Goal: Transaction & Acquisition: Obtain resource

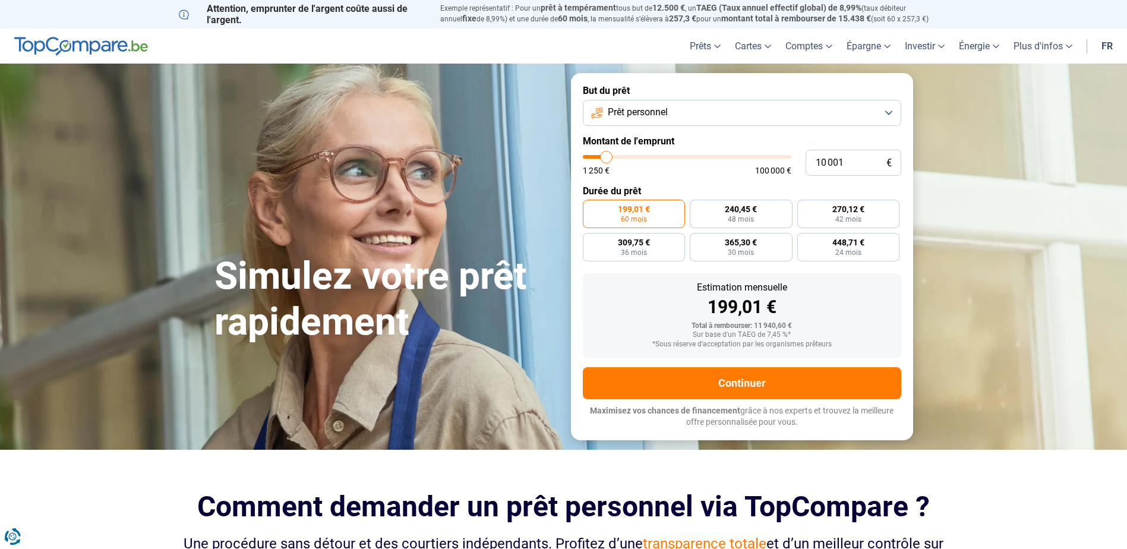
click at [884, 111] on button "Prêt personnel" at bounding box center [742, 113] width 319 height 26
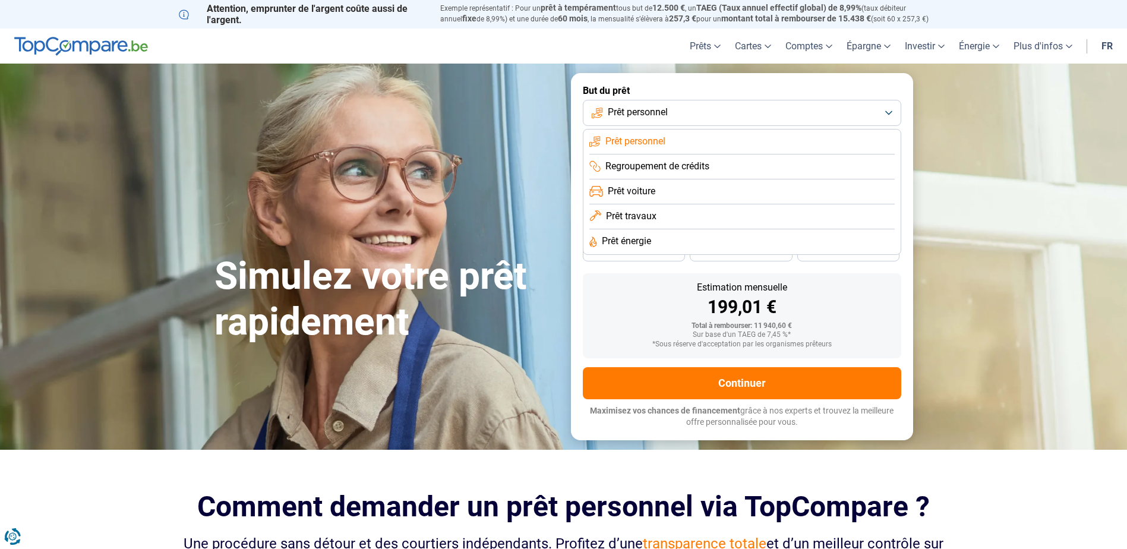
click at [630, 243] on span "Prêt énergie" at bounding box center [626, 241] width 49 height 13
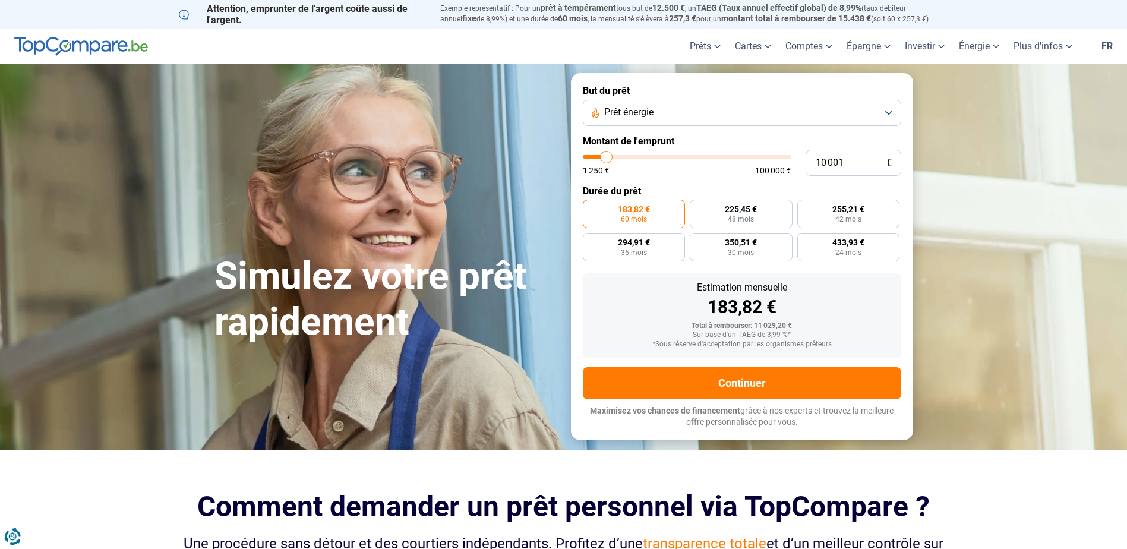
type input "32 250"
type input "32250"
click at [651, 155] on input "range" at bounding box center [687, 157] width 209 height 4
radio input "false"
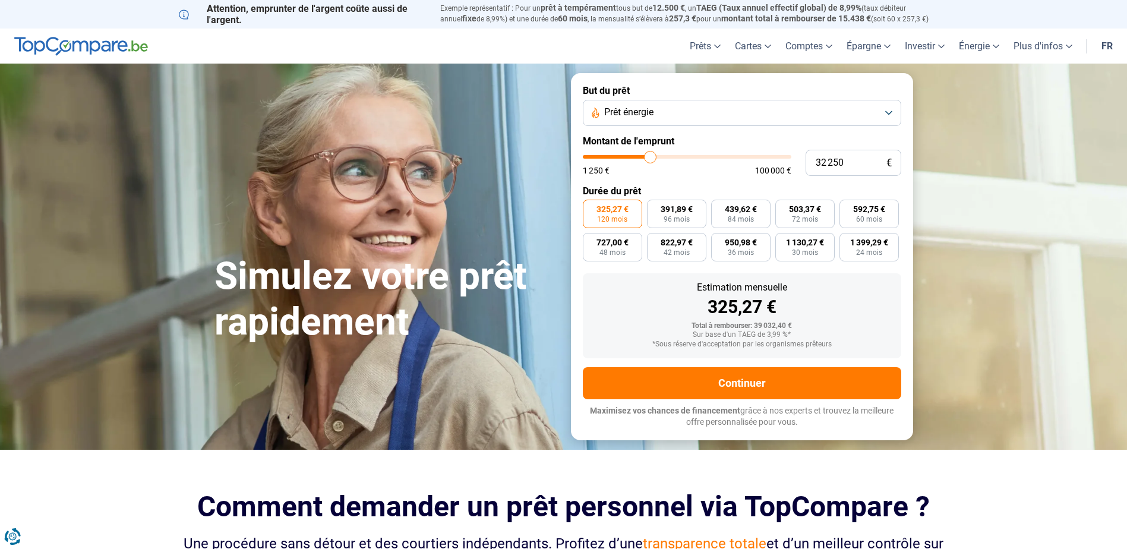
type input "15 500"
type input "15500"
type input "15 250"
type input "15250"
click at [617, 155] on input "range" at bounding box center [687, 157] width 209 height 4
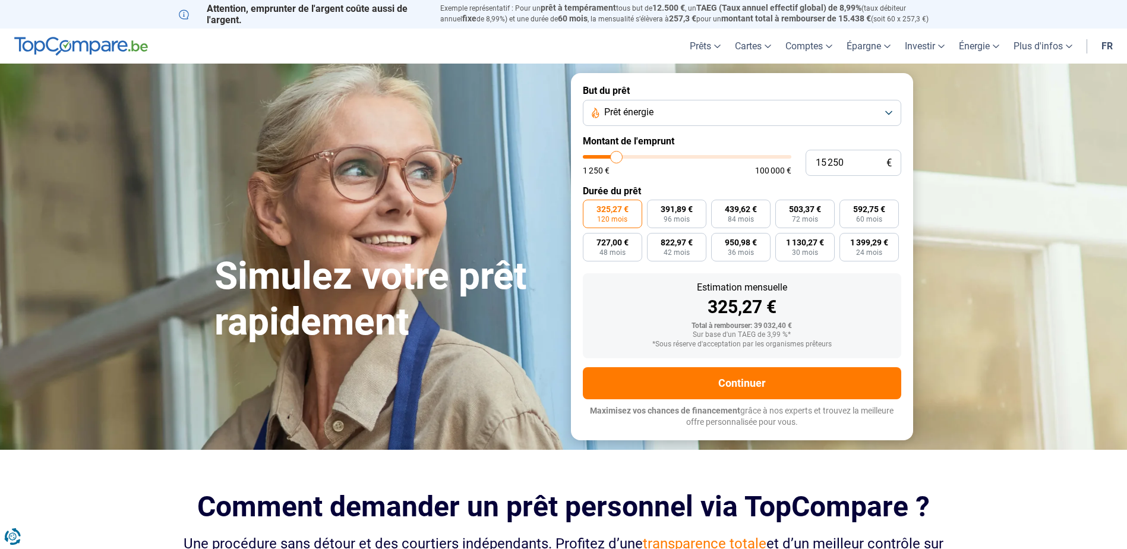
radio input "true"
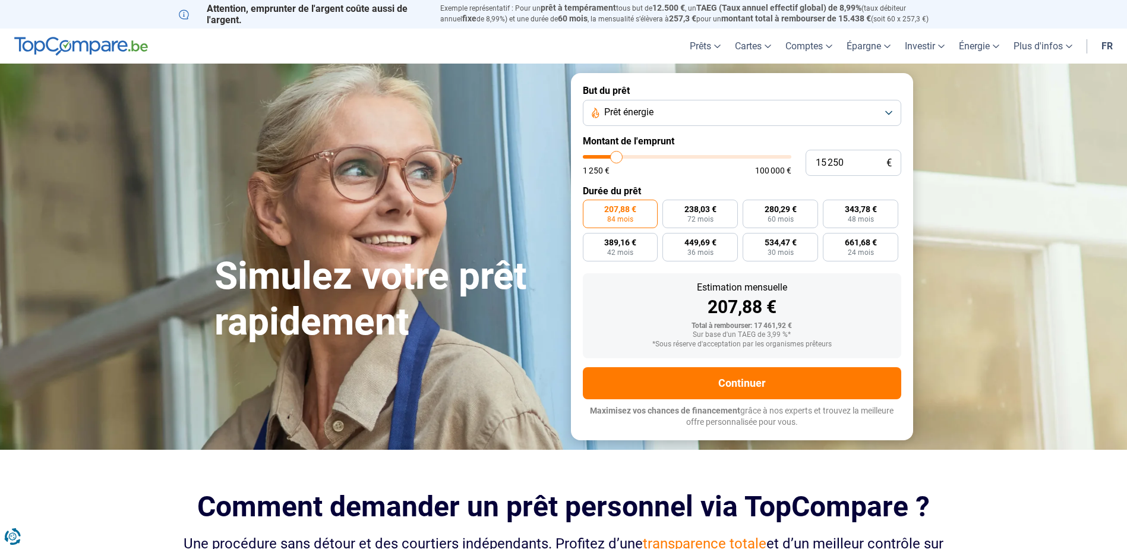
type input "8 750"
type input "8750"
click at [604, 155] on input "range" at bounding box center [687, 157] width 209 height 4
radio input "true"
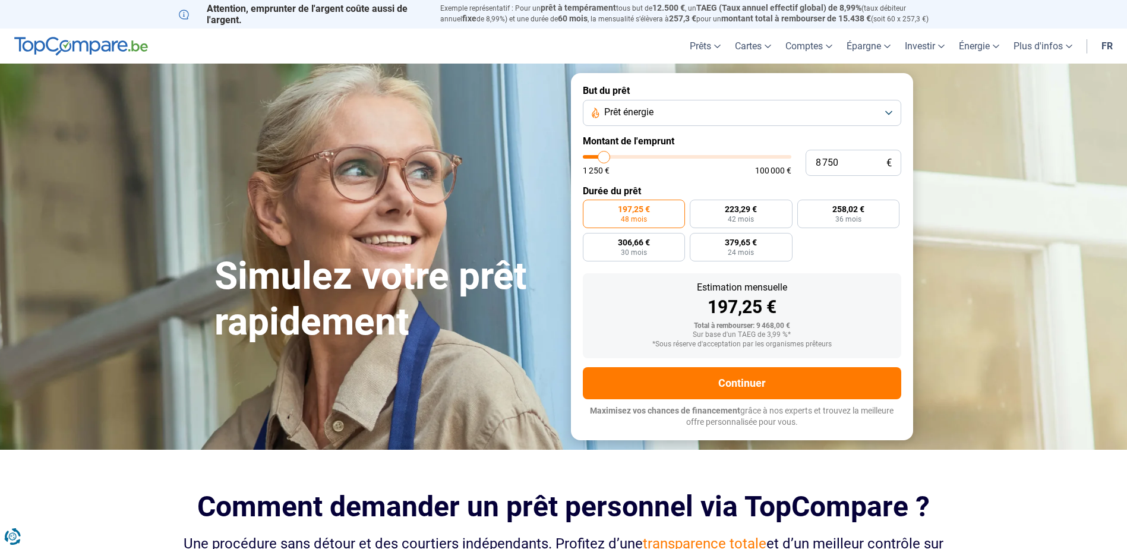
type input "6 750"
type input "6750"
type input "6 500"
type input "6500"
type input "5 750"
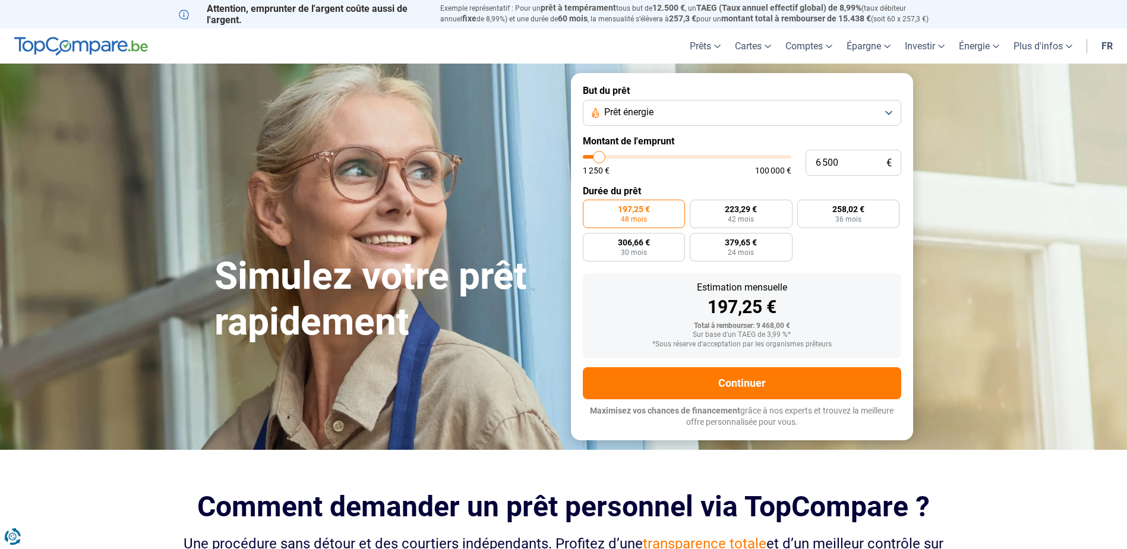
type input "5750"
type input "5 500"
type input "5500"
click at [598, 157] on input "range" at bounding box center [687, 157] width 209 height 4
radio input "true"
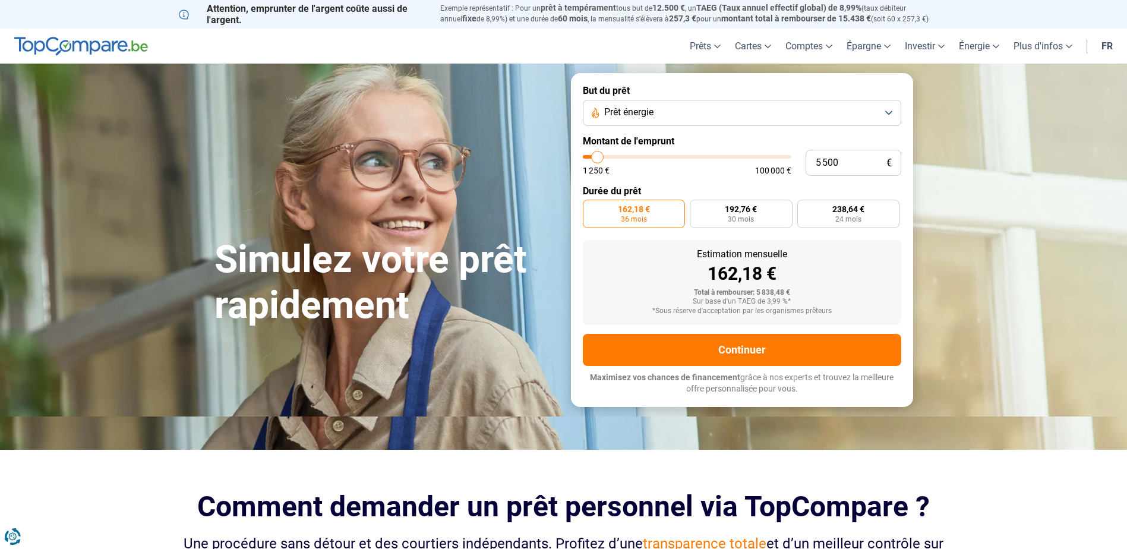
click at [628, 216] on span "36 mois" at bounding box center [634, 219] width 26 height 7
click at [591, 207] on input "162,18 € 36 mois" at bounding box center [587, 204] width 8 height 8
click at [723, 349] on button "Continuer" at bounding box center [742, 350] width 319 height 32
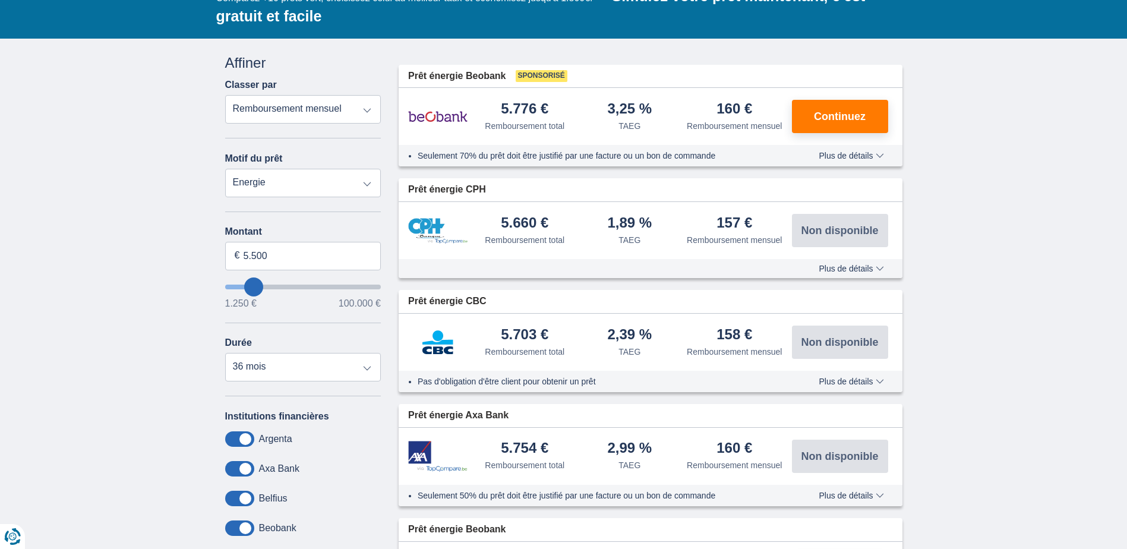
scroll to position [119, 0]
